Goal: Task Accomplishment & Management: Manage account settings

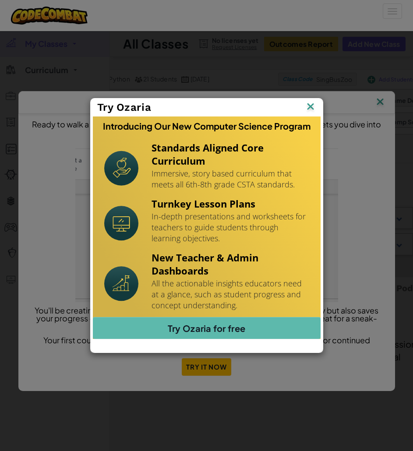
click at [0, 0] on img at bounding box center [0, 0] width 0 height 0
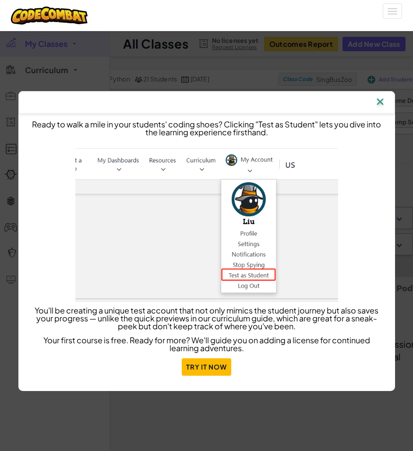
click at [383, 102] on img at bounding box center [379, 102] width 11 height 13
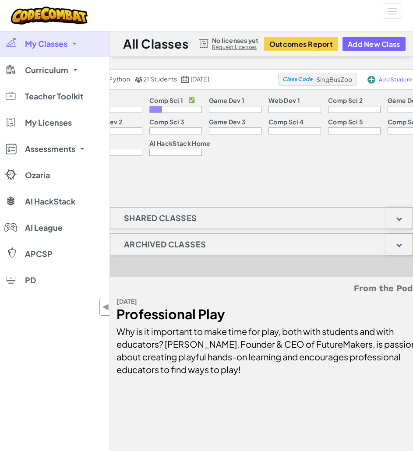
click at [63, 45] on span "My Classes" at bounding box center [46, 44] width 42 height 8
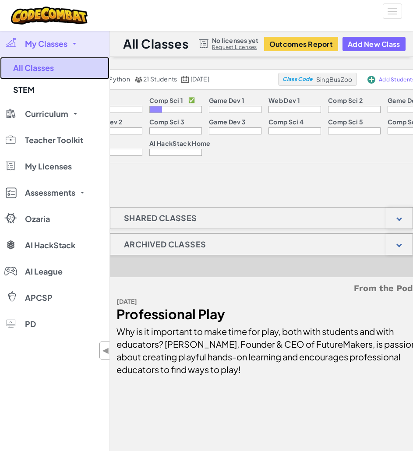
click at [42, 70] on link "All Classes" at bounding box center [54, 68] width 109 height 22
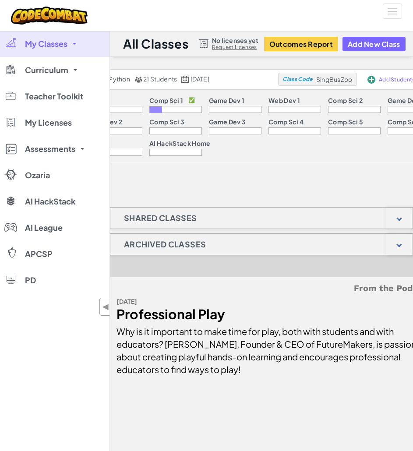
click at [67, 44] on span "My Classes" at bounding box center [46, 44] width 42 height 8
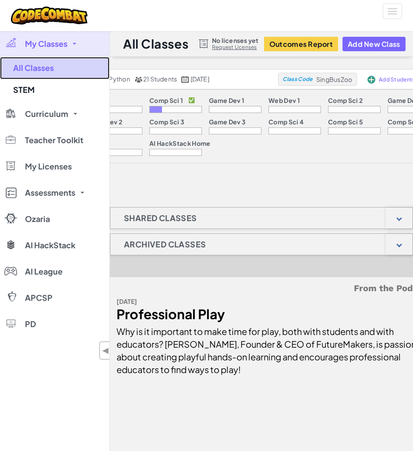
click at [49, 64] on link "All Classes" at bounding box center [54, 68] width 109 height 22
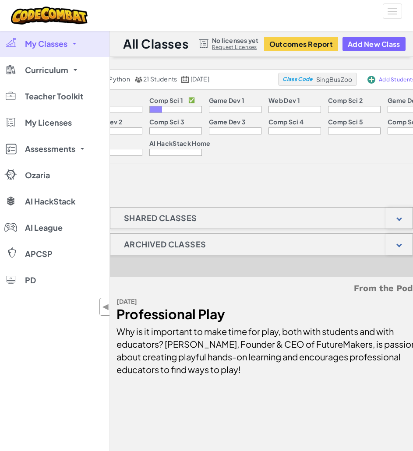
click at [61, 56] on link "My Classes" at bounding box center [54, 44] width 109 height 26
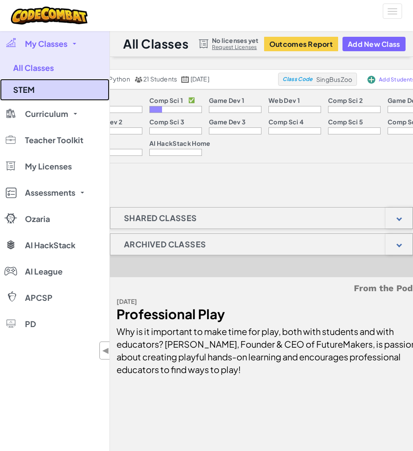
click at [37, 94] on link "STEM" at bounding box center [54, 90] width 109 height 22
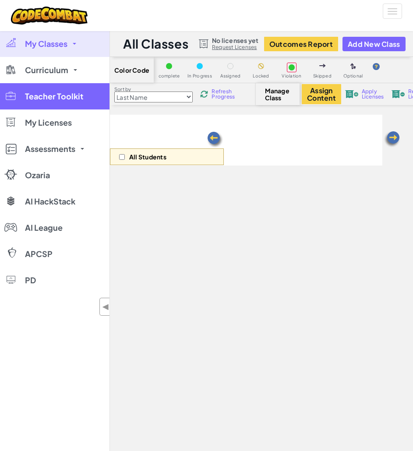
select select "560f1a9f22961295f9427742"
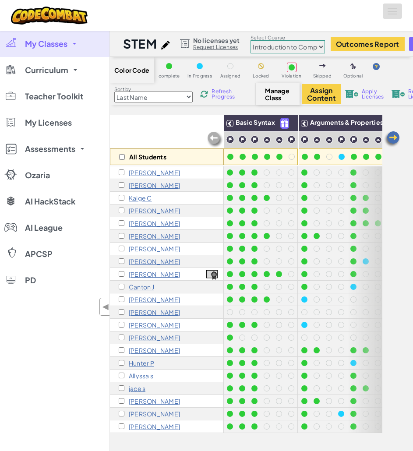
click at [401, 11] on button "Toggle navigation" at bounding box center [391, 11] width 19 height 15
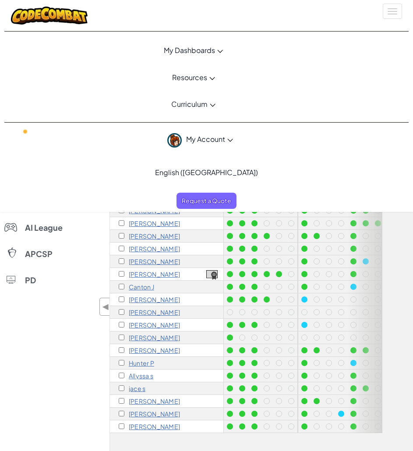
click at [216, 143] on span "My Account" at bounding box center [209, 138] width 47 height 9
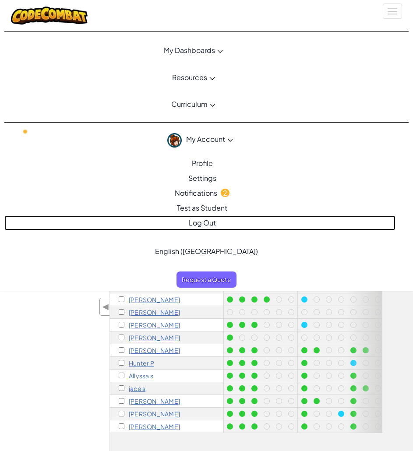
click at [197, 225] on link "Log Out" at bounding box center [199, 222] width 391 height 15
